Goal: Information Seeking & Learning: Learn about a topic

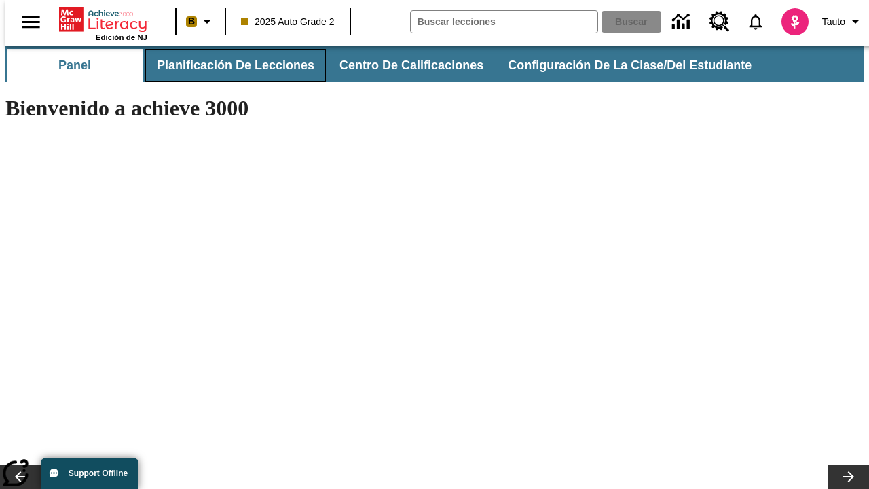
click at [227, 65] on button "Planificación de lecciones" at bounding box center [235, 65] width 181 height 33
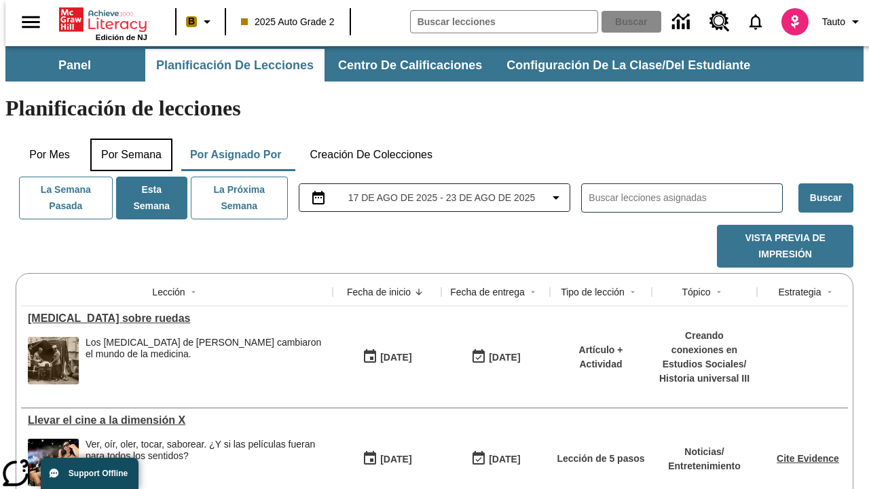
click at [127, 138] on button "Por semana" at bounding box center [131, 154] width 82 height 33
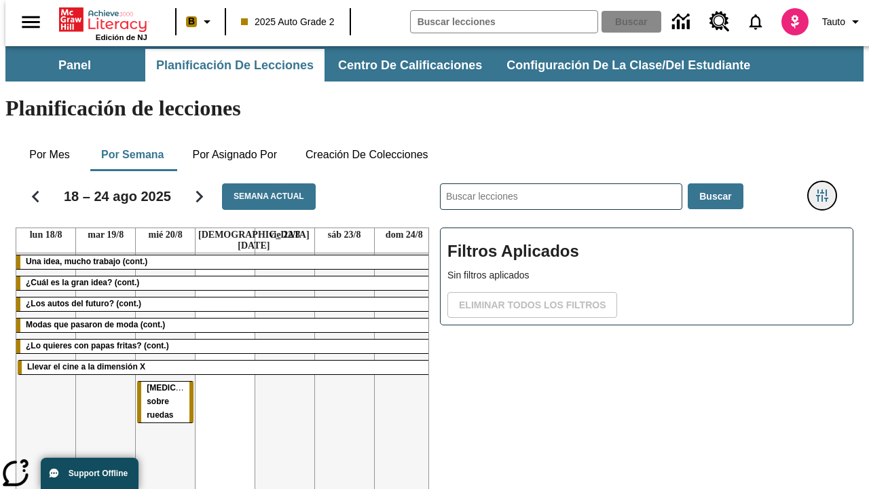
click at [827, 189] on icon "Menú lateral de filtros" at bounding box center [822, 195] width 12 height 12
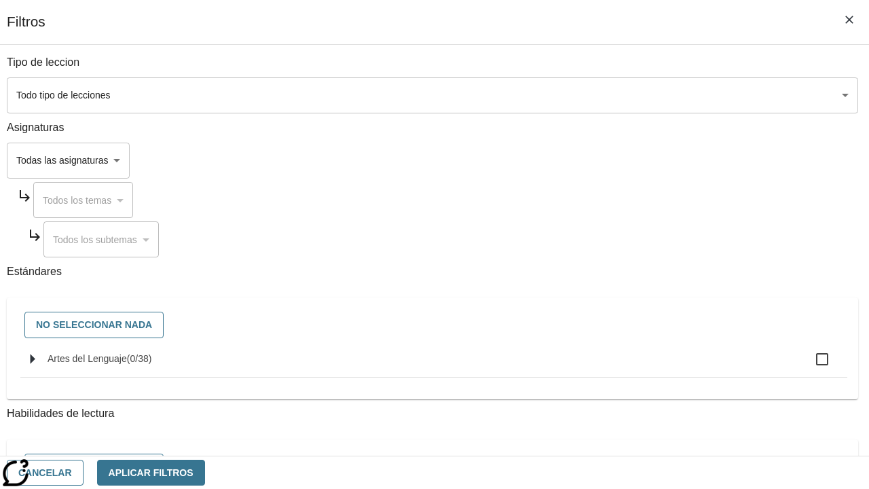
click at [599, 95] on body "[MEDICAL_DATA] al contenido principal Edición de NJ B 2025 Auto Grade 2 Buscar …" at bounding box center [434, 336] width 858 height 580
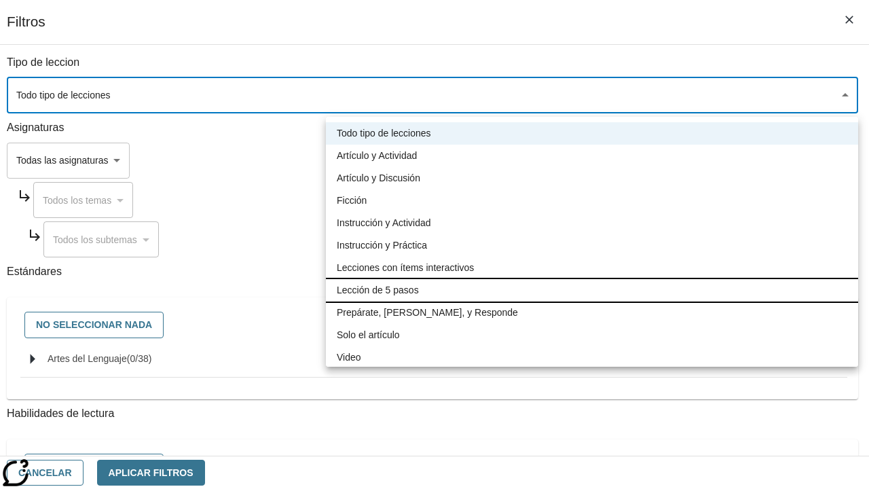
click at [592, 290] on li "Lección de 5 pasos" at bounding box center [592, 290] width 532 height 22
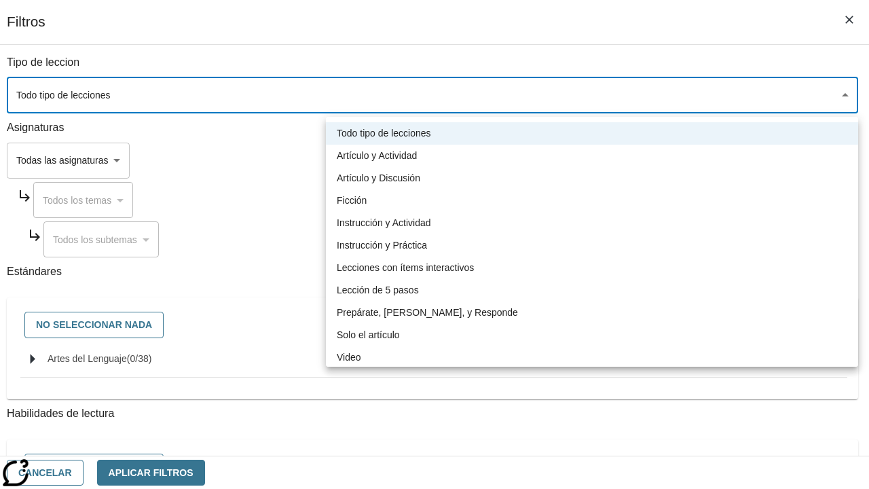
type input "1"
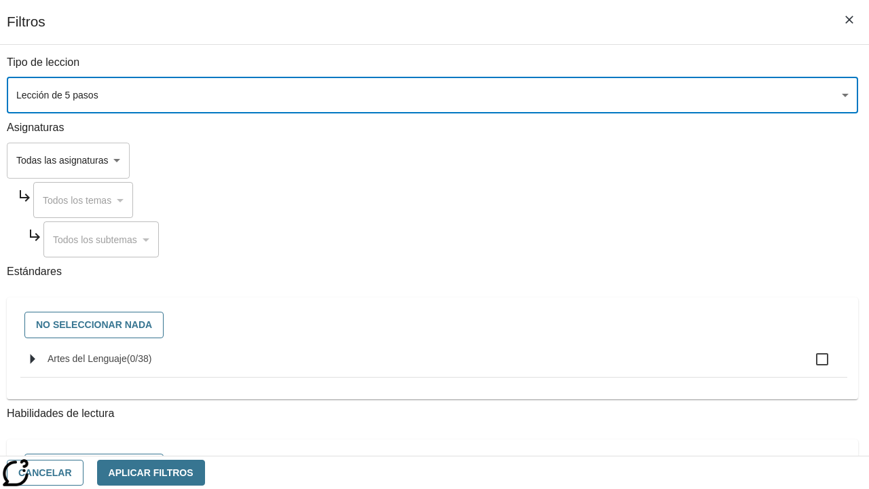
scroll to position [636, 0]
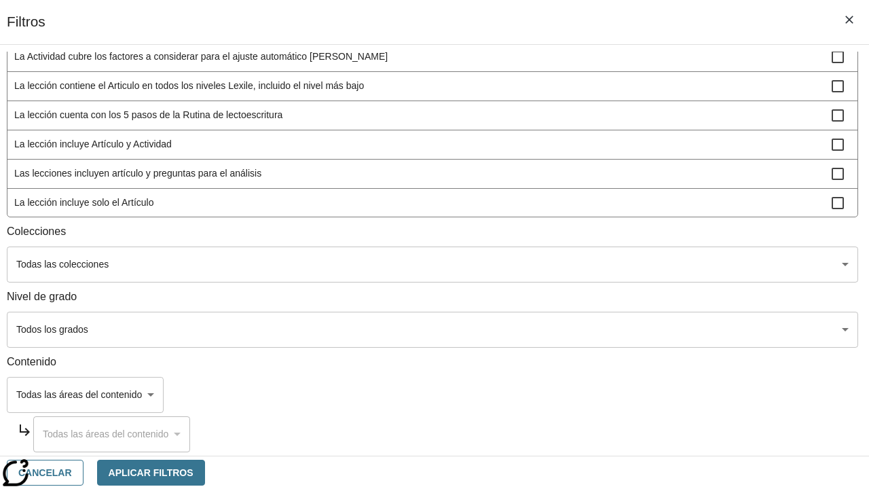
click at [599, 329] on body "[MEDICAL_DATA] al contenido principal Edición de NJ B 2025 Auto Grade 2 Buscar …" at bounding box center [434, 336] width 858 height 580
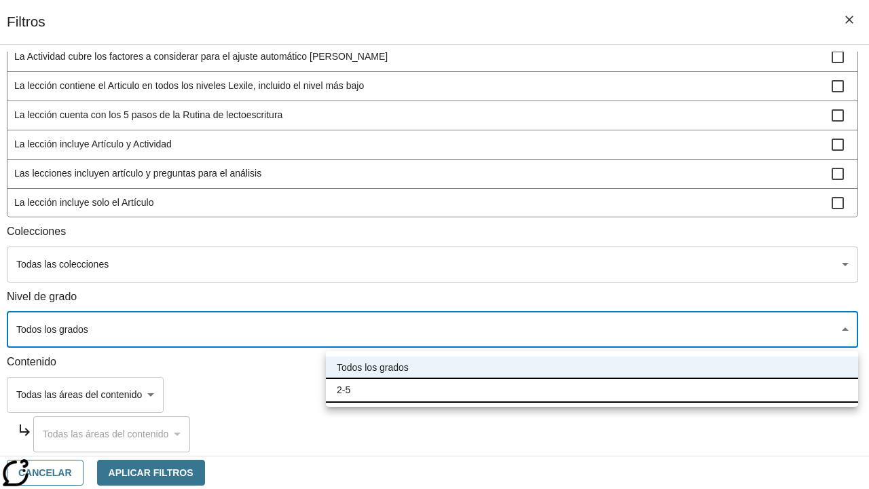
click at [592, 390] on li "2-5" at bounding box center [592, 390] width 532 height 22
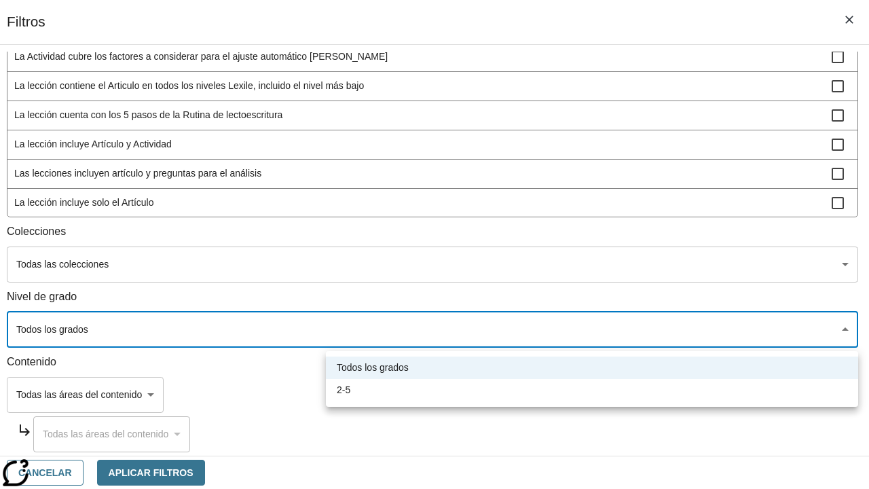
type input "1"
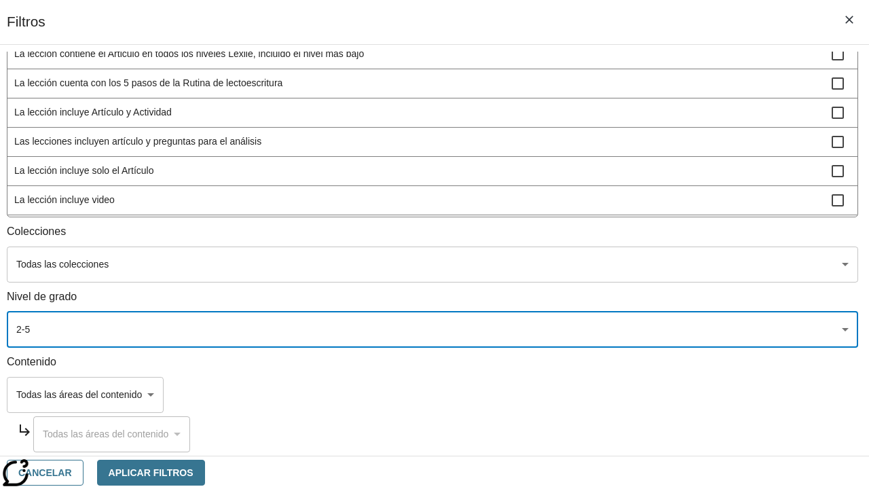
scroll to position [397, 0]
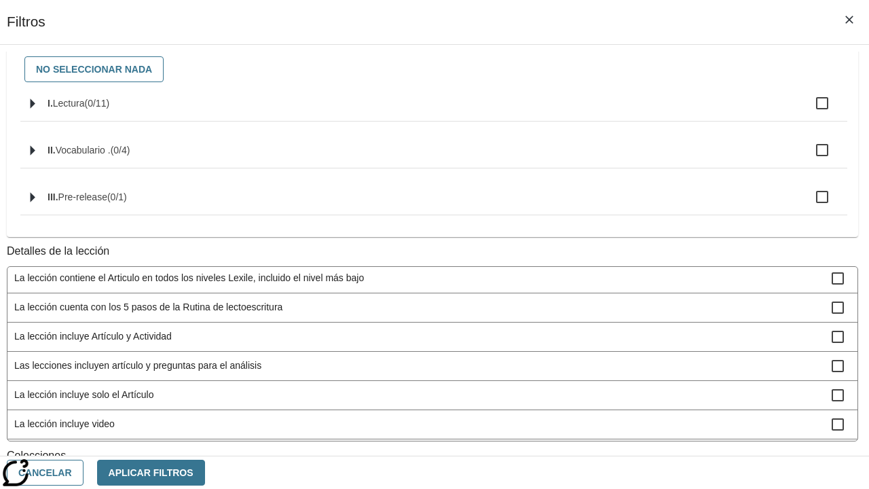
click at [597, 417] on span "La lección incluye video" at bounding box center [422, 424] width 817 height 14
checkbox input "true"
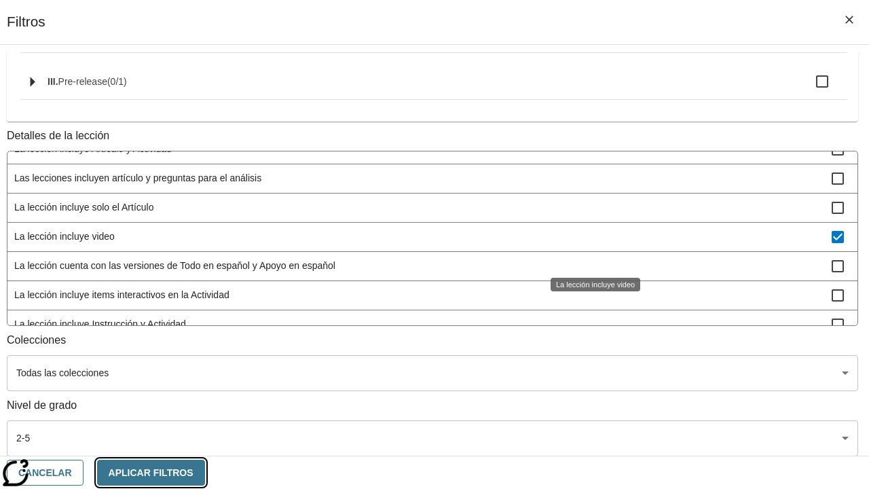
click at [205, 472] on button "Aplicar Filtros" at bounding box center [151, 473] width 108 height 26
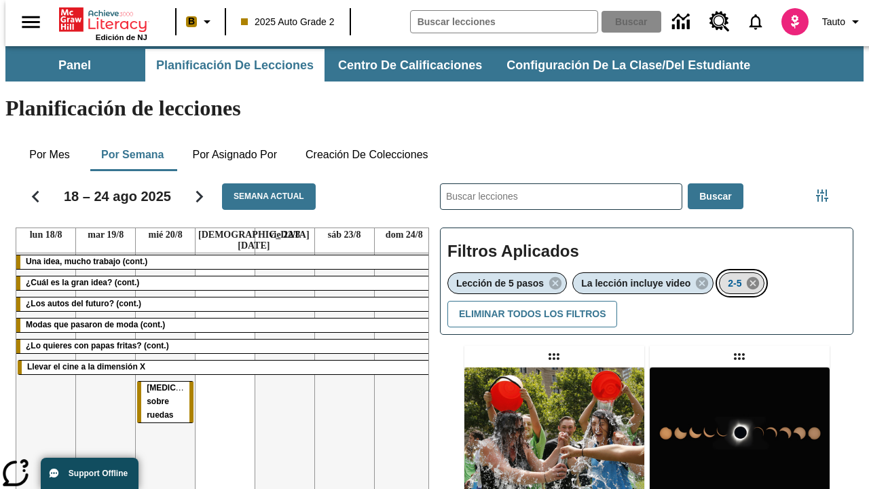
click at [755, 276] on icon "Eliminar 2-5 el ítem seleccionado del filtro" at bounding box center [752, 283] width 15 height 15
click at [827, 189] on icon "Menú lateral de filtros" at bounding box center [822, 195] width 12 height 12
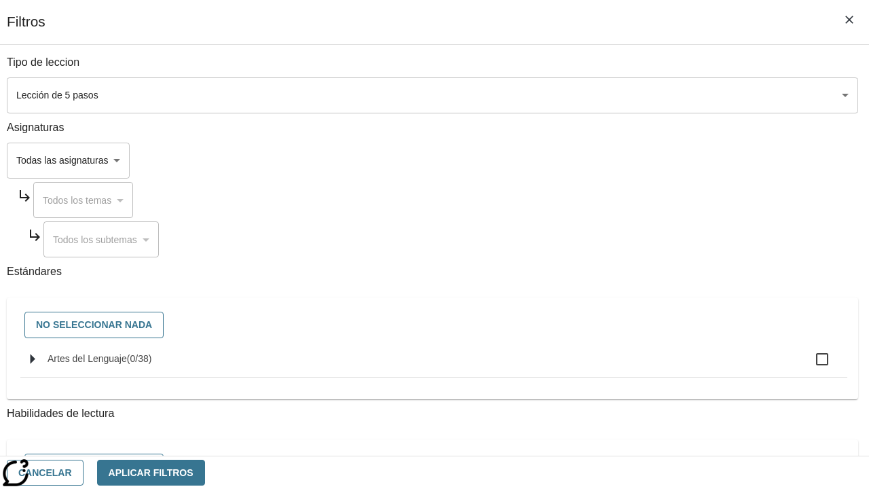
click at [152, 364] on span "Artes del Lenguaje" at bounding box center [139, 358] width 25 height 11
click at [808, 366] on input "Artes del Lenguaje ( 0 / 38 )" at bounding box center [822, 359] width 29 height 29
checkbox input "true"
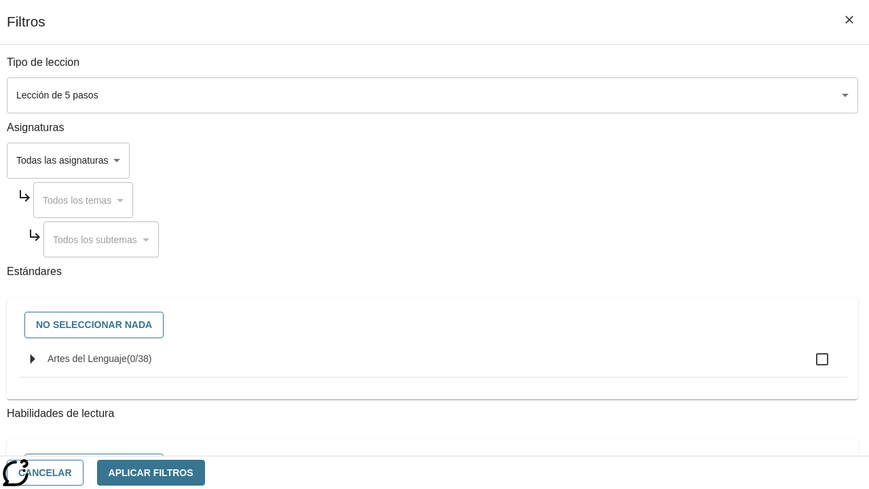
checkbox input "true"
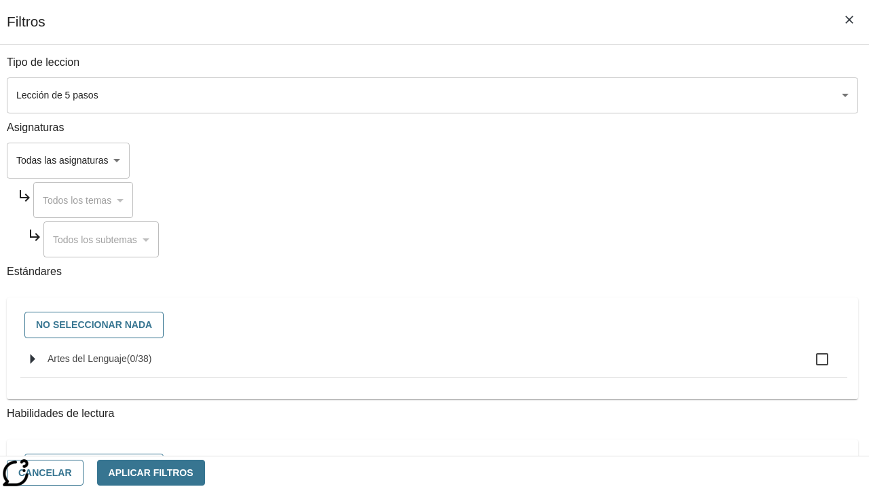
checkbox input "true"
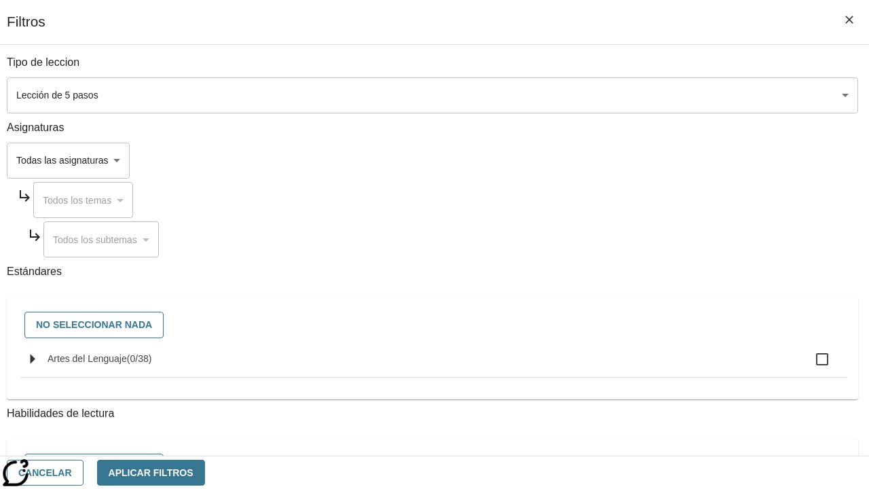
checkbox input "true"
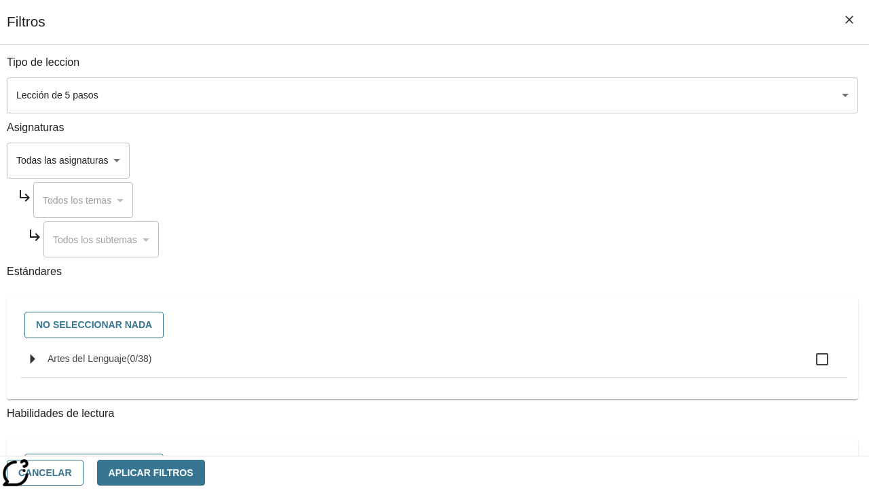
checkbox input "true"
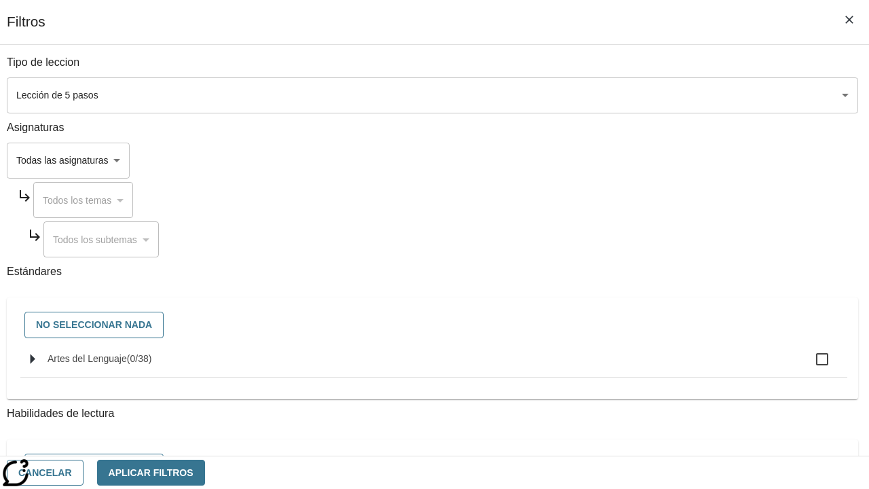
checkbox input "true"
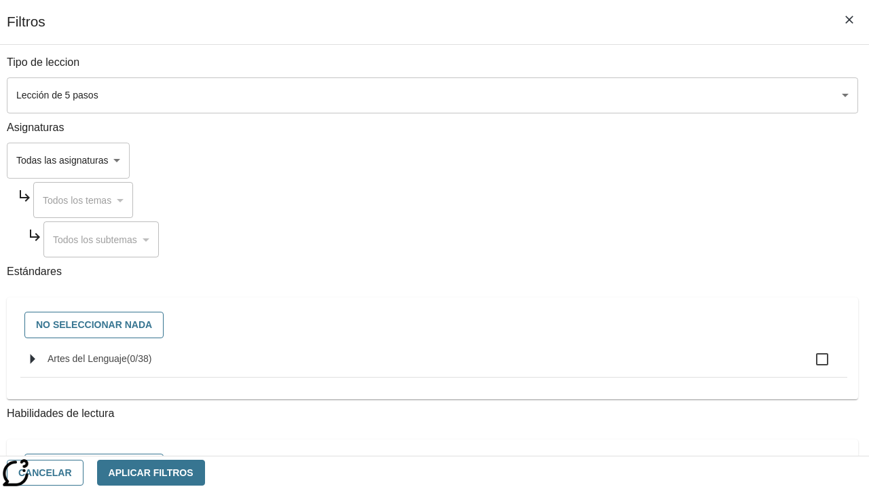
checkbox input "true"
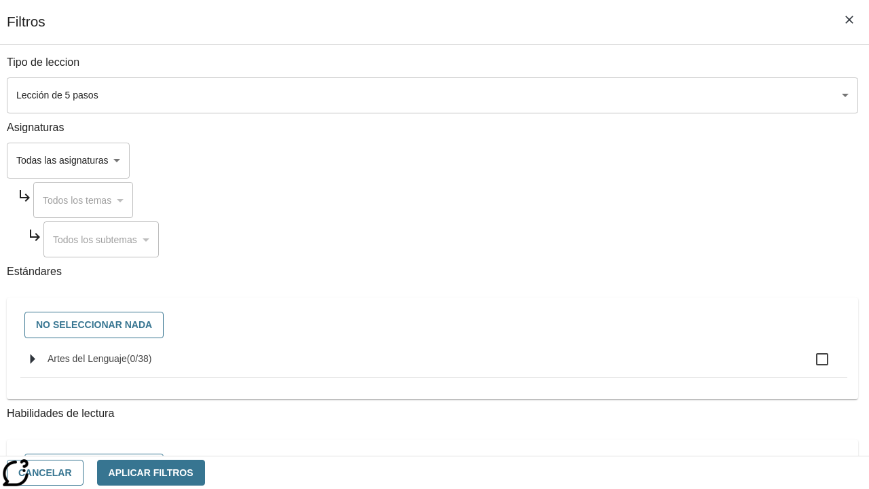
checkbox input "true"
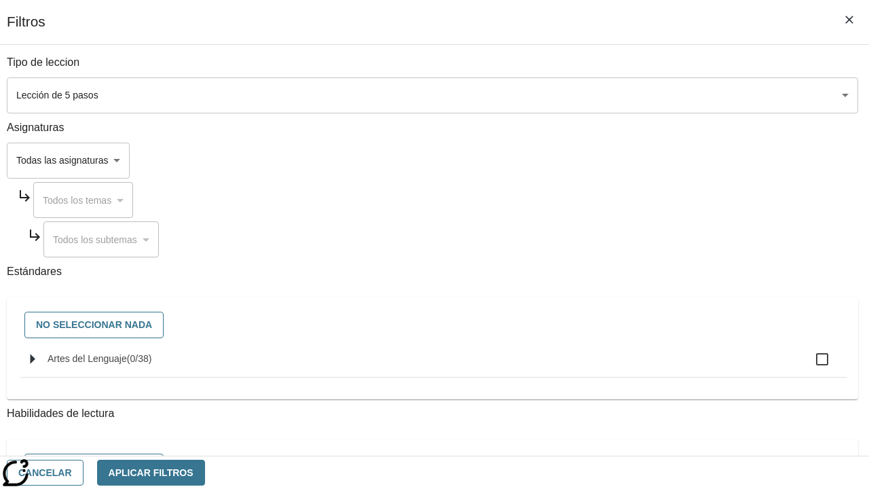
checkbox input "true"
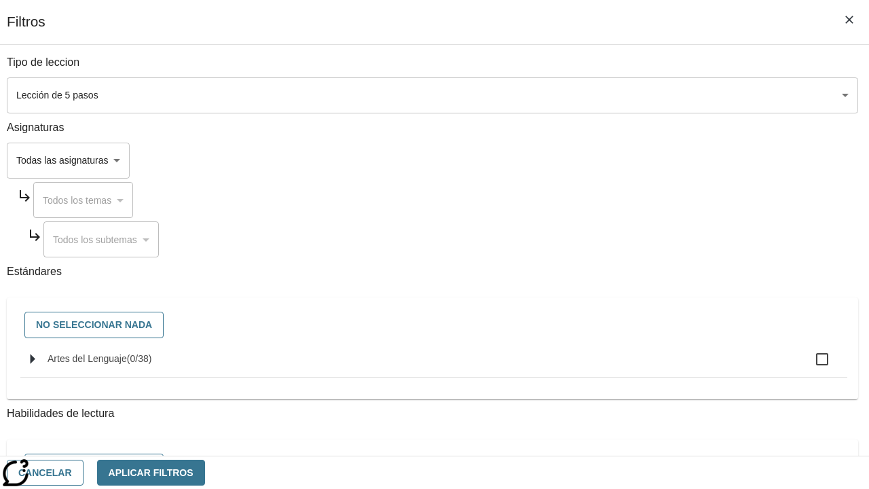
checkbox input "true"
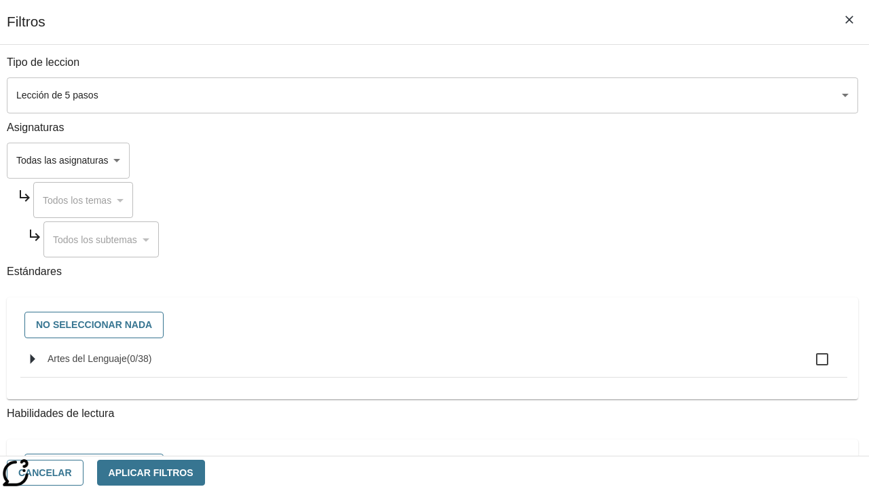
checkbox input "true"
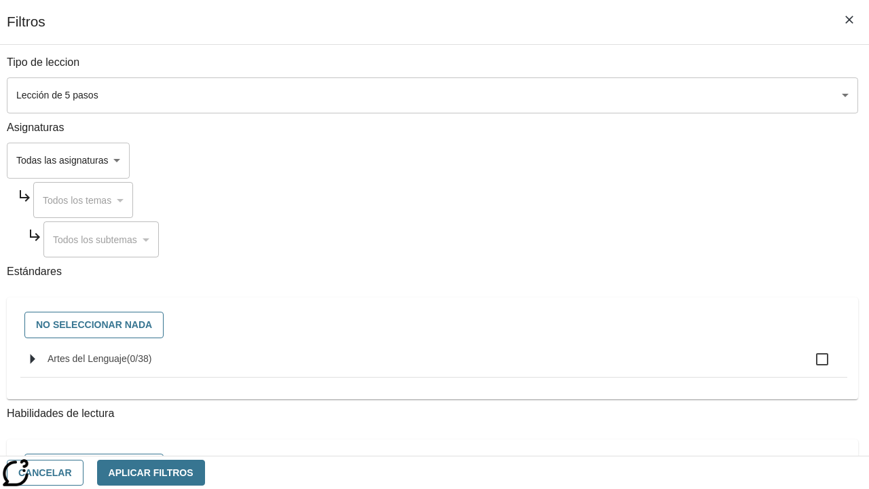
checkbox input "true"
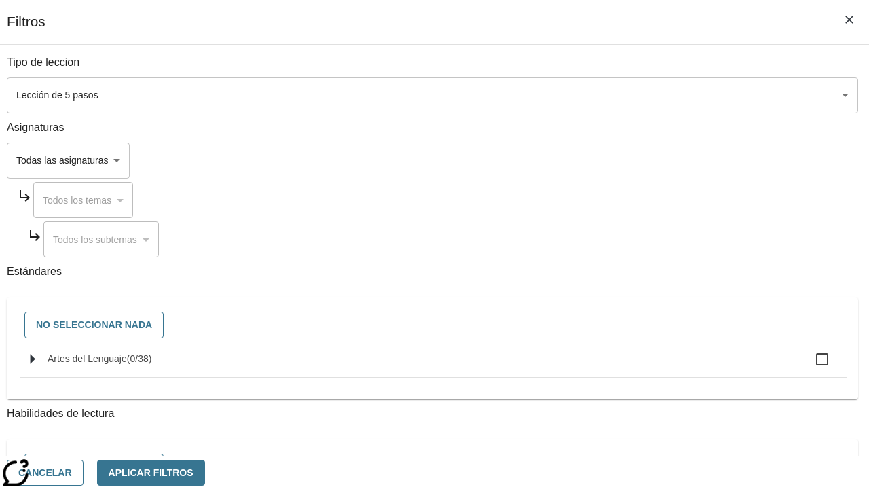
checkbox input "true"
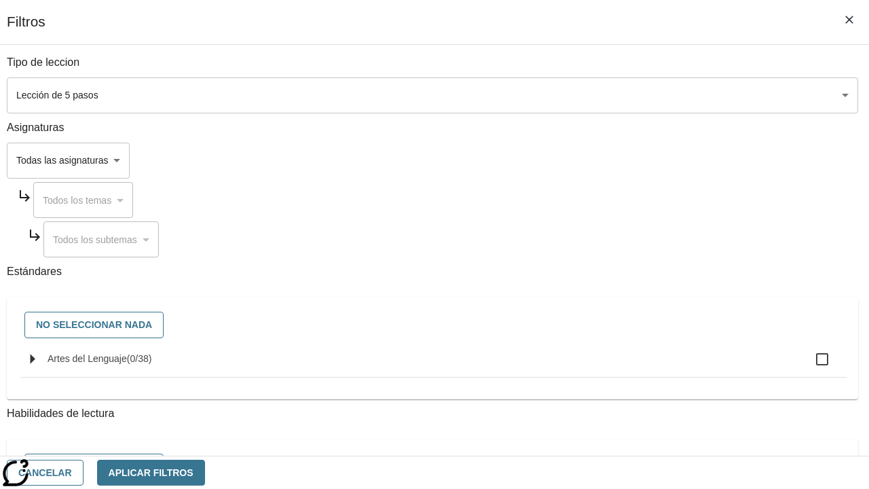
checkbox input "true"
click at [205, 472] on button "Aplicar Filtros" at bounding box center [151, 473] width 108 height 26
